Goal: Find specific page/section

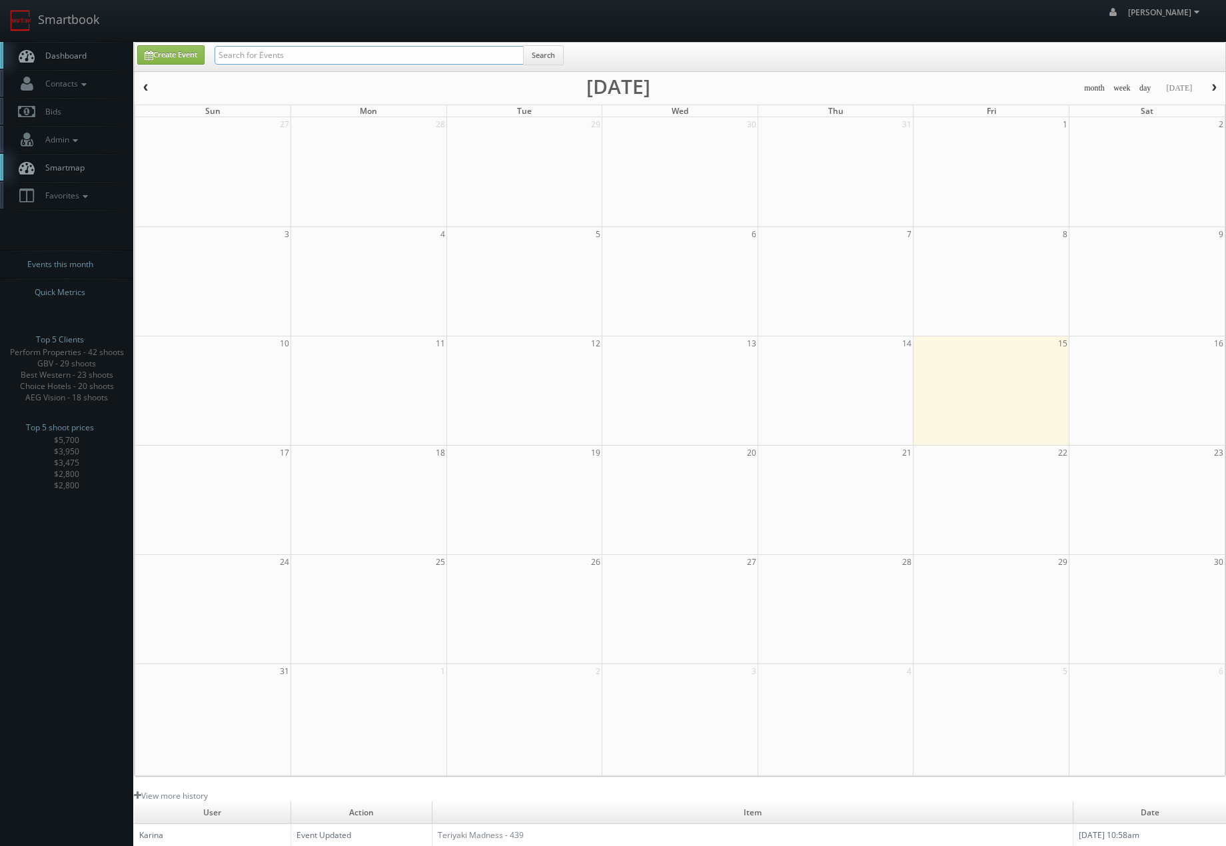
drag, startPoint x: 427, startPoint y: 57, endPoint x: 418, endPoint y: 62, distance: 10.4
click at [420, 58] on input "text" at bounding box center [369, 55] width 309 height 19
type input "bright"
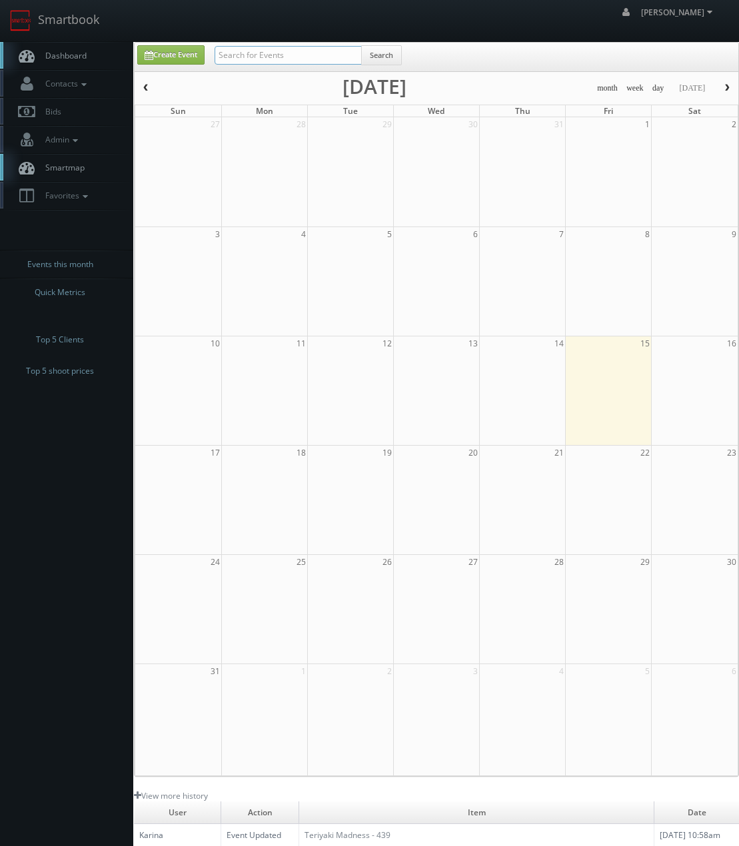
click at [257, 52] on input "text" at bounding box center [288, 55] width 147 height 19
type input "artem"
